Goal: Information Seeking & Learning: Learn about a topic

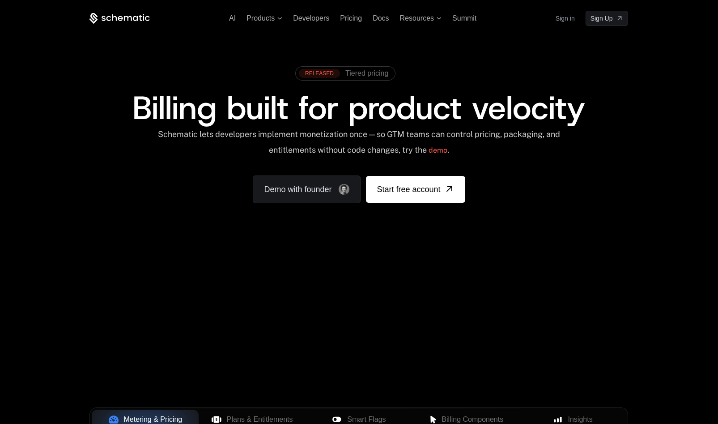
click at [352, 23] on div "AI Products Developers Pricing Docs Resources Summit Sign in Sign Up" at bounding box center [359, 18] width 539 height 15
click at [353, 18] on span "Pricing" at bounding box center [351, 18] width 22 height 8
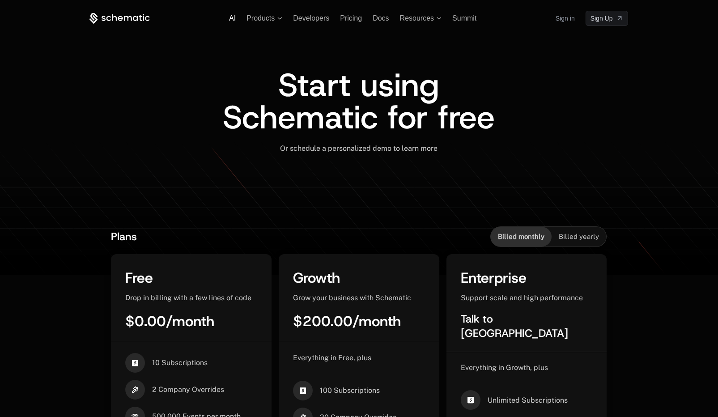
click at [236, 16] on span "AI" at bounding box center [232, 18] width 7 height 8
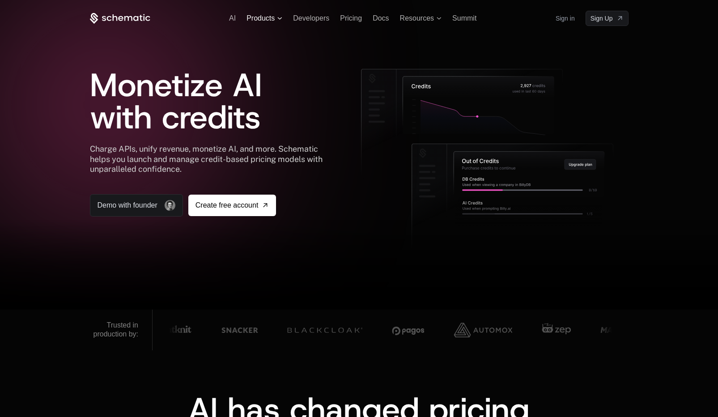
click at [263, 17] on span "Products" at bounding box center [261, 18] width 28 height 8
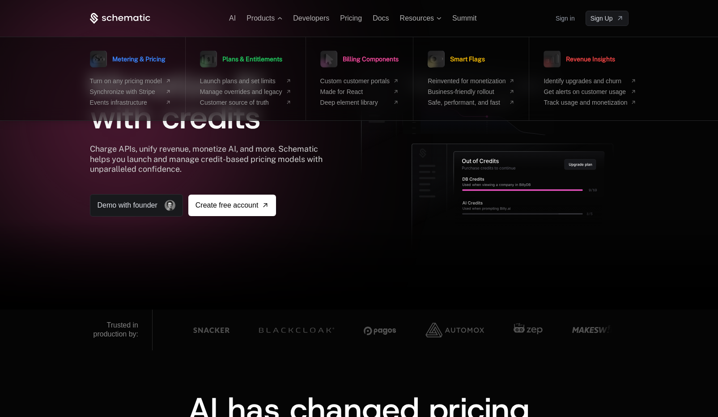
click at [119, 15] on icon at bounding box center [120, 18] width 60 height 11
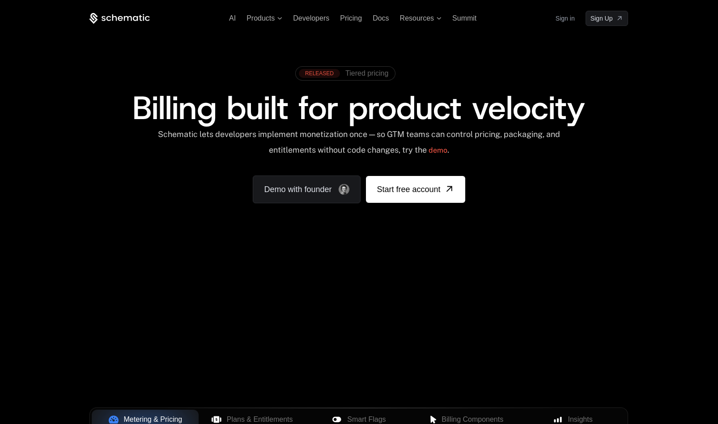
click at [380, 80] on span at bounding box center [345, 73] width 99 height 13
click at [364, 79] on span at bounding box center [345, 73] width 99 height 13
click at [363, 74] on span "Tiered pricing" at bounding box center [367, 73] width 43 height 8
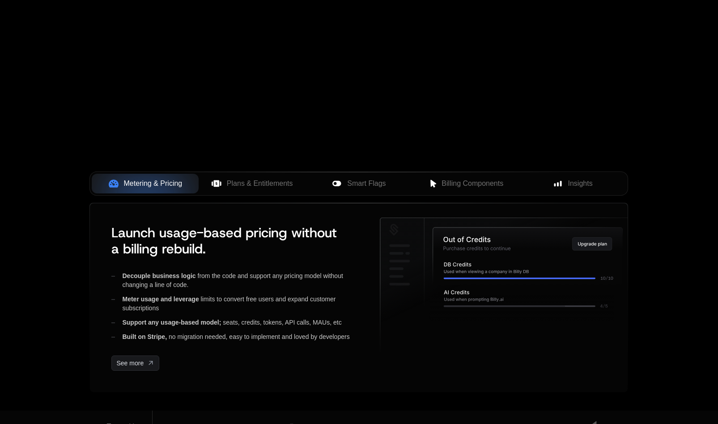
scroll to position [258, 0]
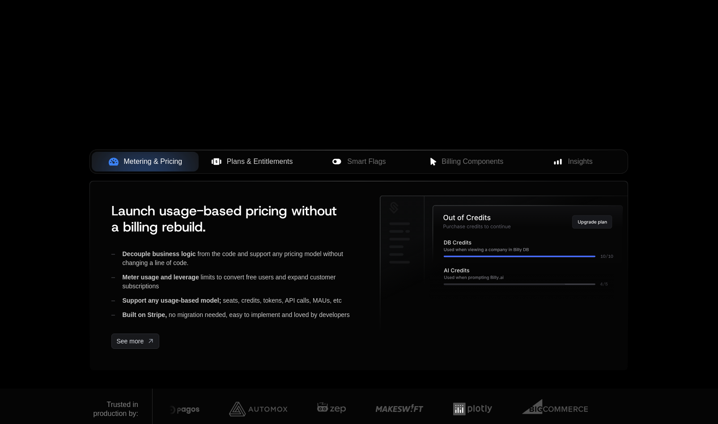
click at [249, 161] on span "Plans & Entitlements" at bounding box center [260, 161] width 66 height 11
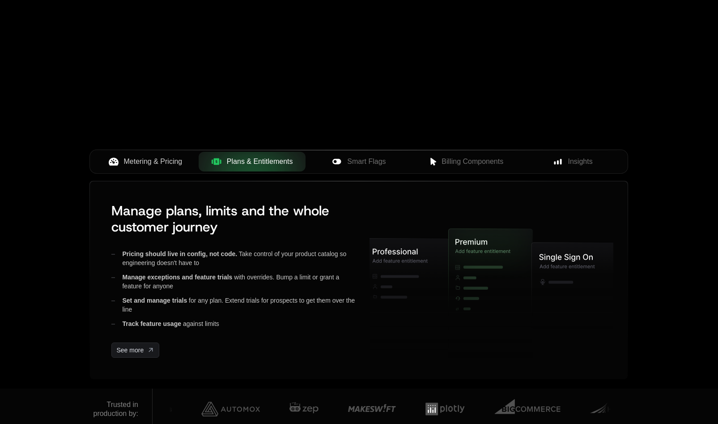
click at [165, 168] on button "Metering & Pricing" at bounding box center [145, 162] width 107 height 20
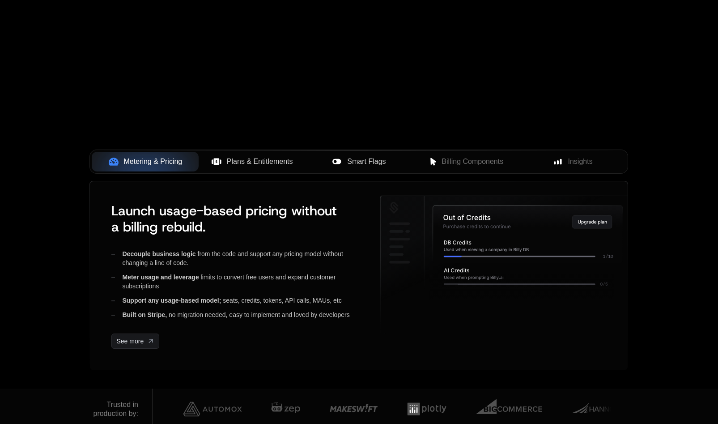
click at [377, 162] on span "Smart Flags" at bounding box center [366, 161] width 38 height 11
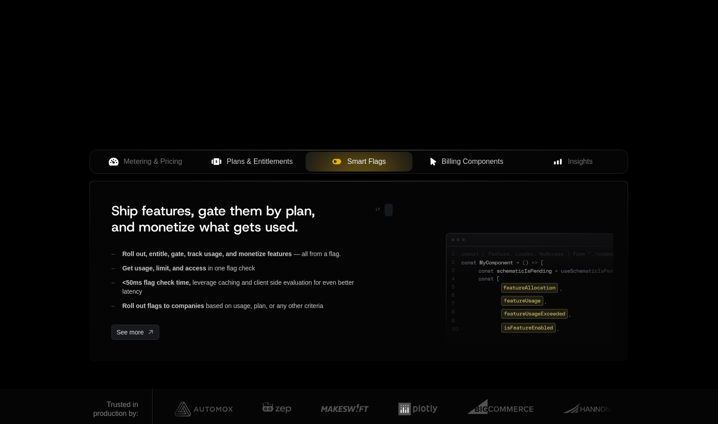
click at [459, 159] on span "Billing Components" at bounding box center [473, 161] width 62 height 11
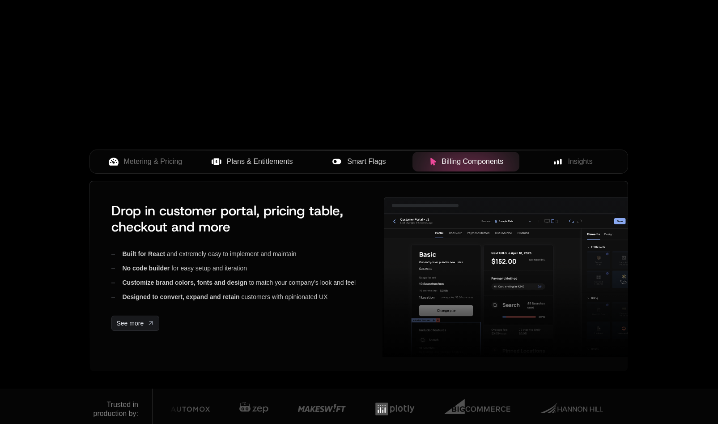
click at [138, 175] on div "Metering & Pricing Plans & Entitlements Smart Flags Billing Components Insights" at bounding box center [359, 165] width 539 height 31
click at [144, 169] on button "Metering & Pricing" at bounding box center [145, 162] width 107 height 20
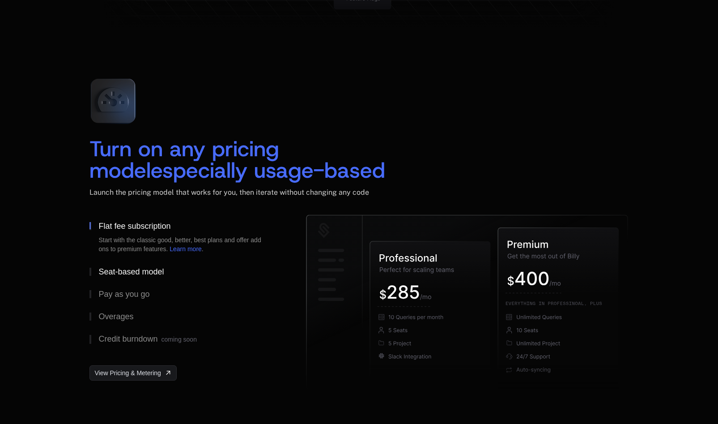
scroll to position [1332, 0]
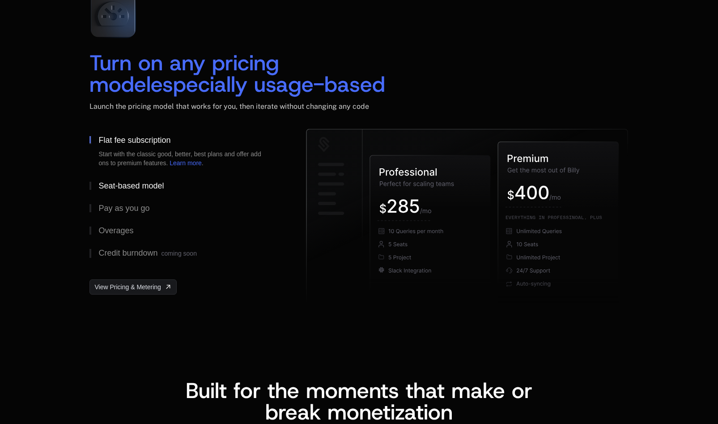
click at [160, 187] on div "Seat-based model" at bounding box center [130, 186] width 65 height 8
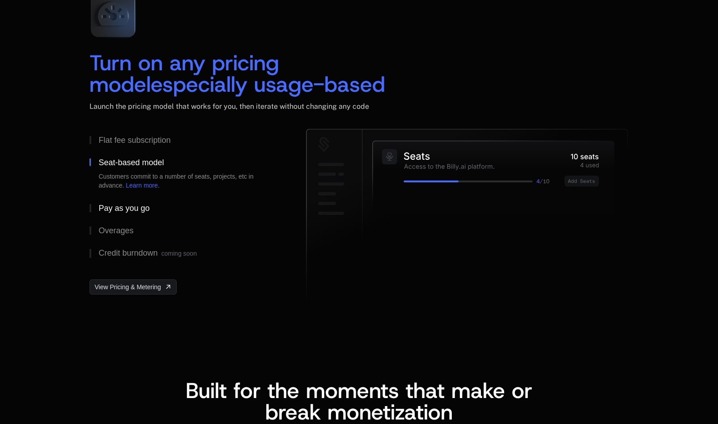
click at [139, 210] on div "Pay as you go" at bounding box center [123, 208] width 51 height 8
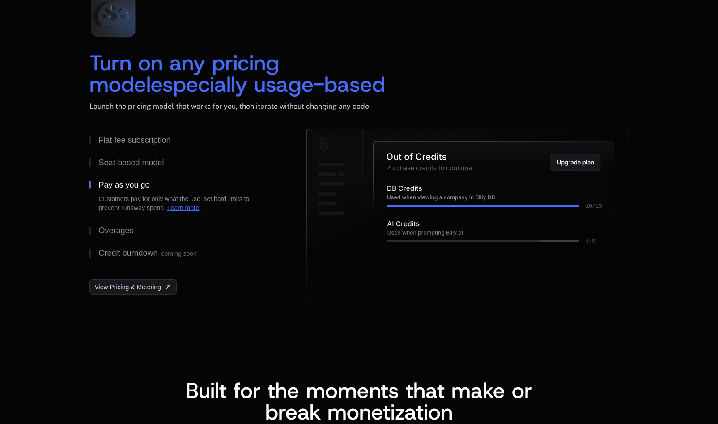
click at [187, 209] on link "Learn more" at bounding box center [183, 207] width 32 height 7
